Goal: Information Seeking & Learning: Understand process/instructions

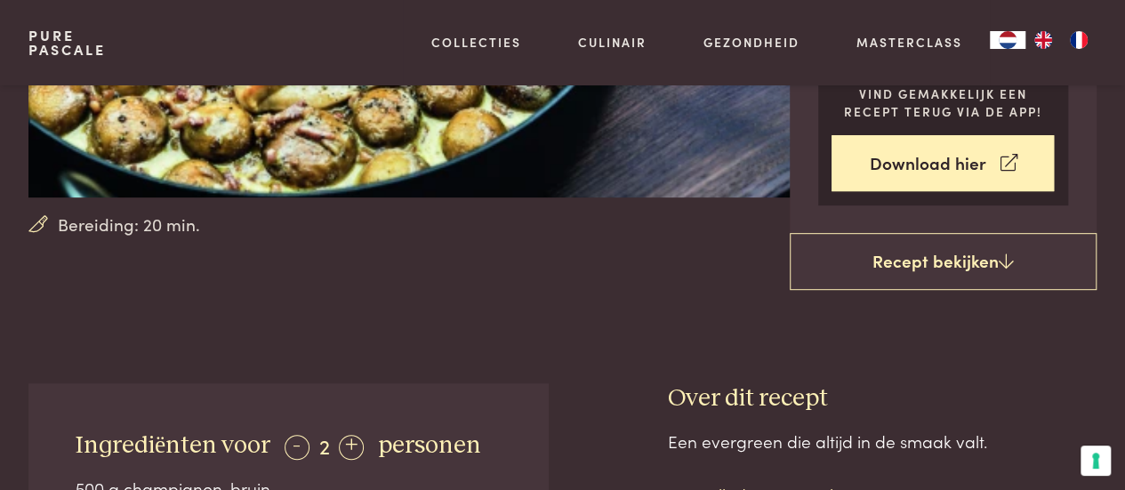
scroll to position [356, 0]
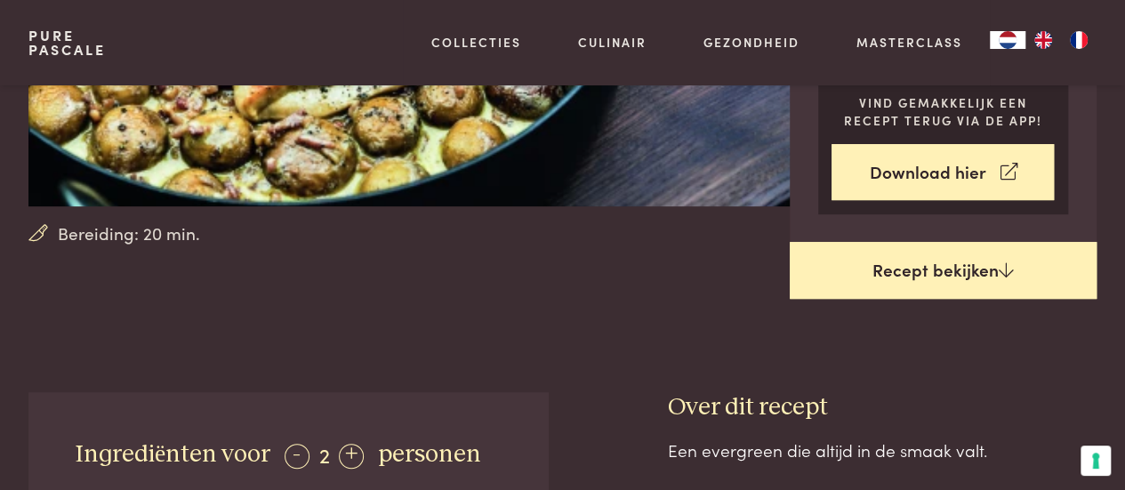
click at [935, 271] on link "Recept bekijken" at bounding box center [943, 270] width 308 height 57
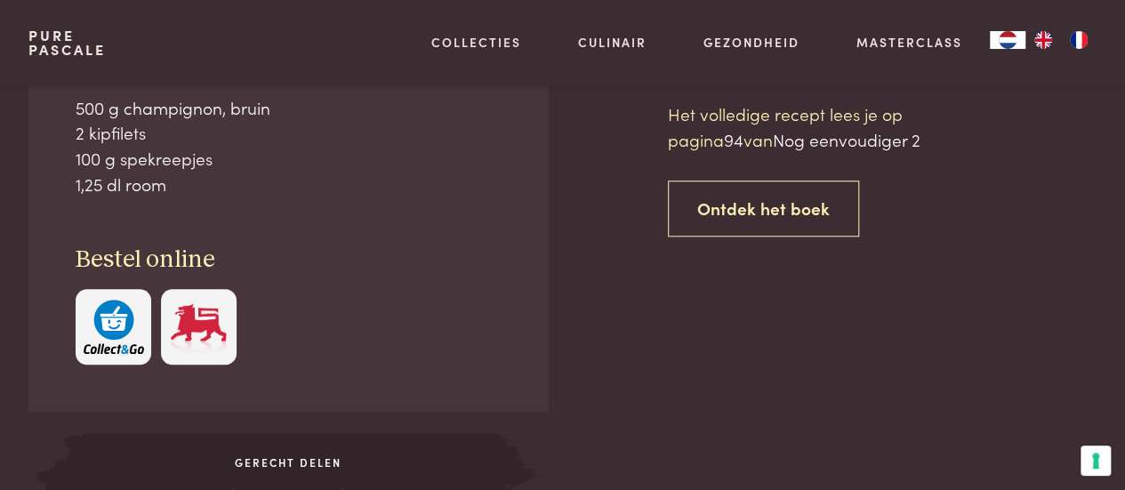
scroll to position [745, 0]
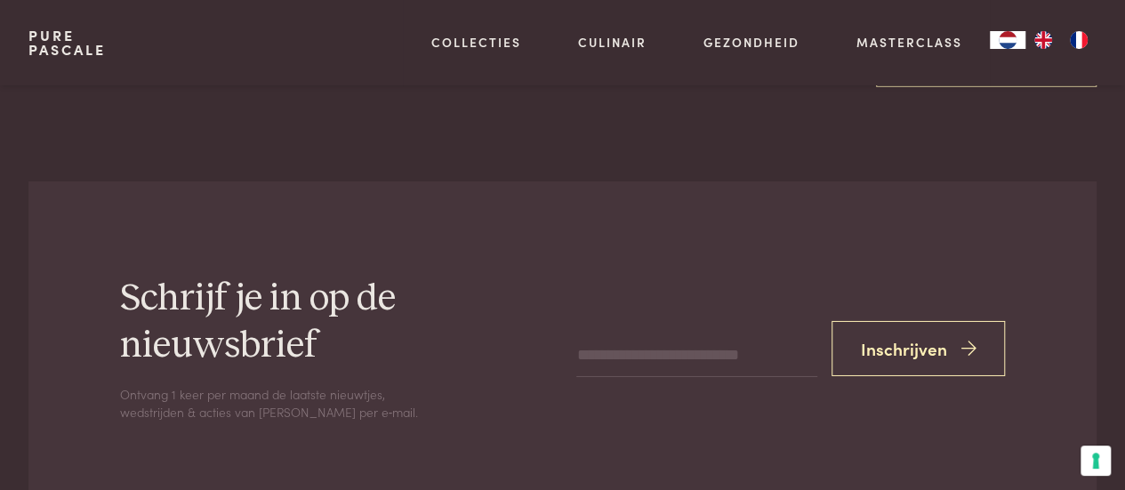
scroll to position [2811, 0]
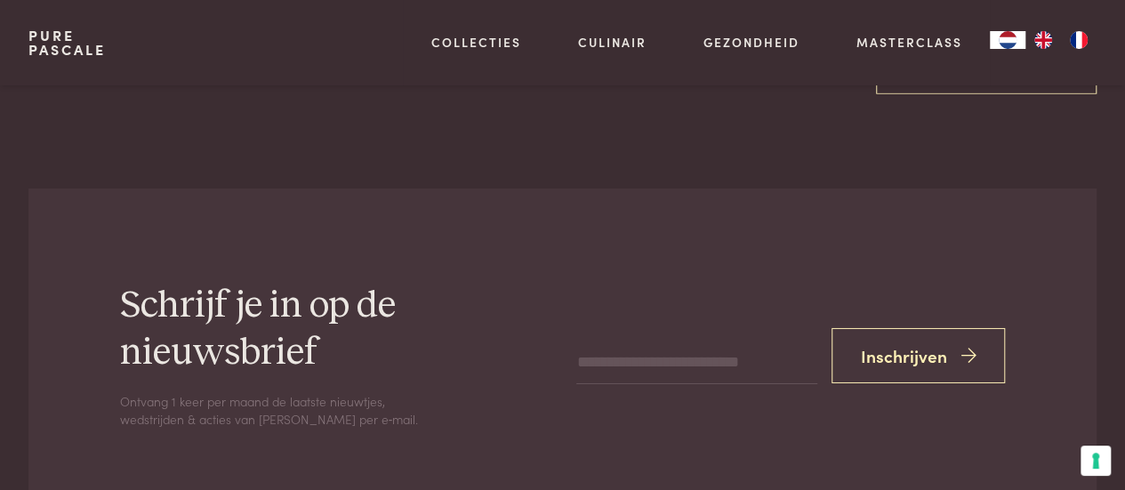
scroll to position [745, 0]
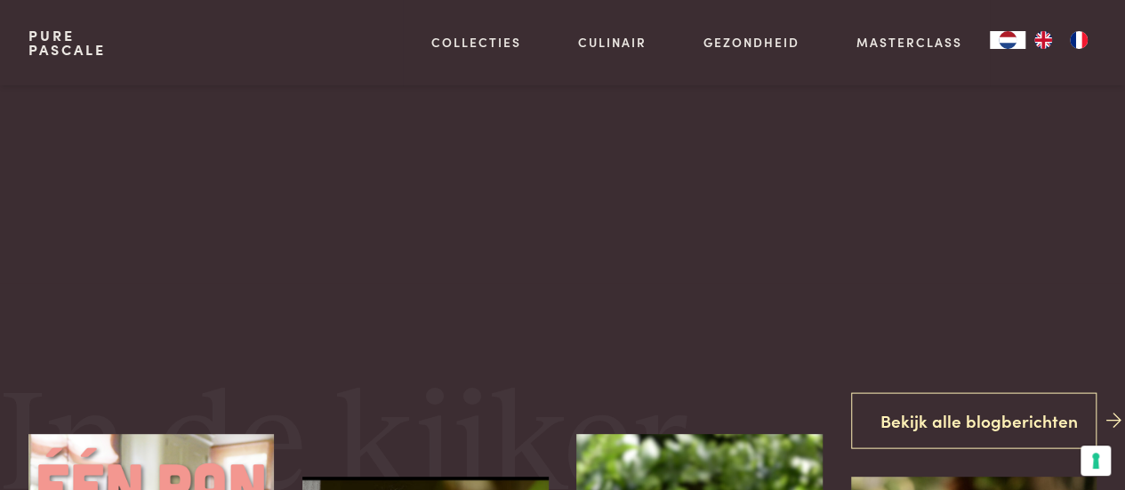
scroll to position [185, 0]
